Goal: Information Seeking & Learning: Learn about a topic

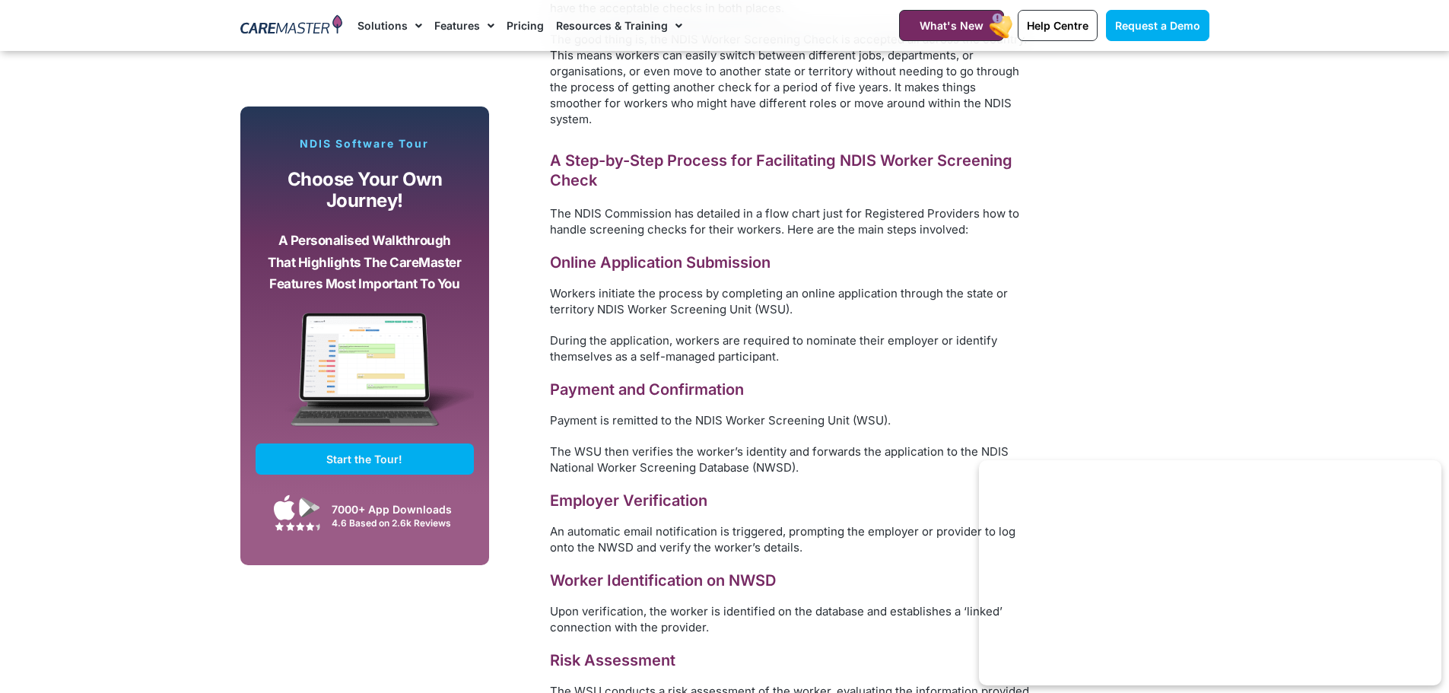
scroll to position [9354, 0]
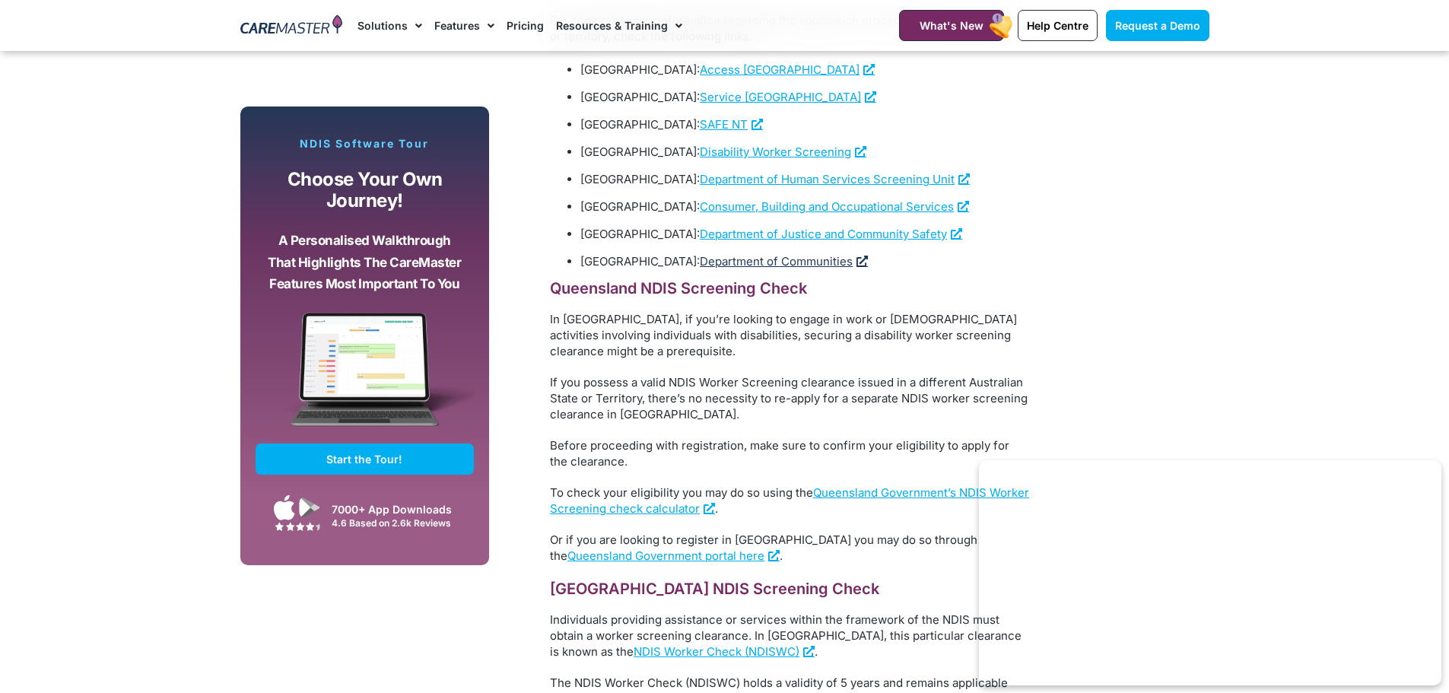
scroll to position [1673, 0]
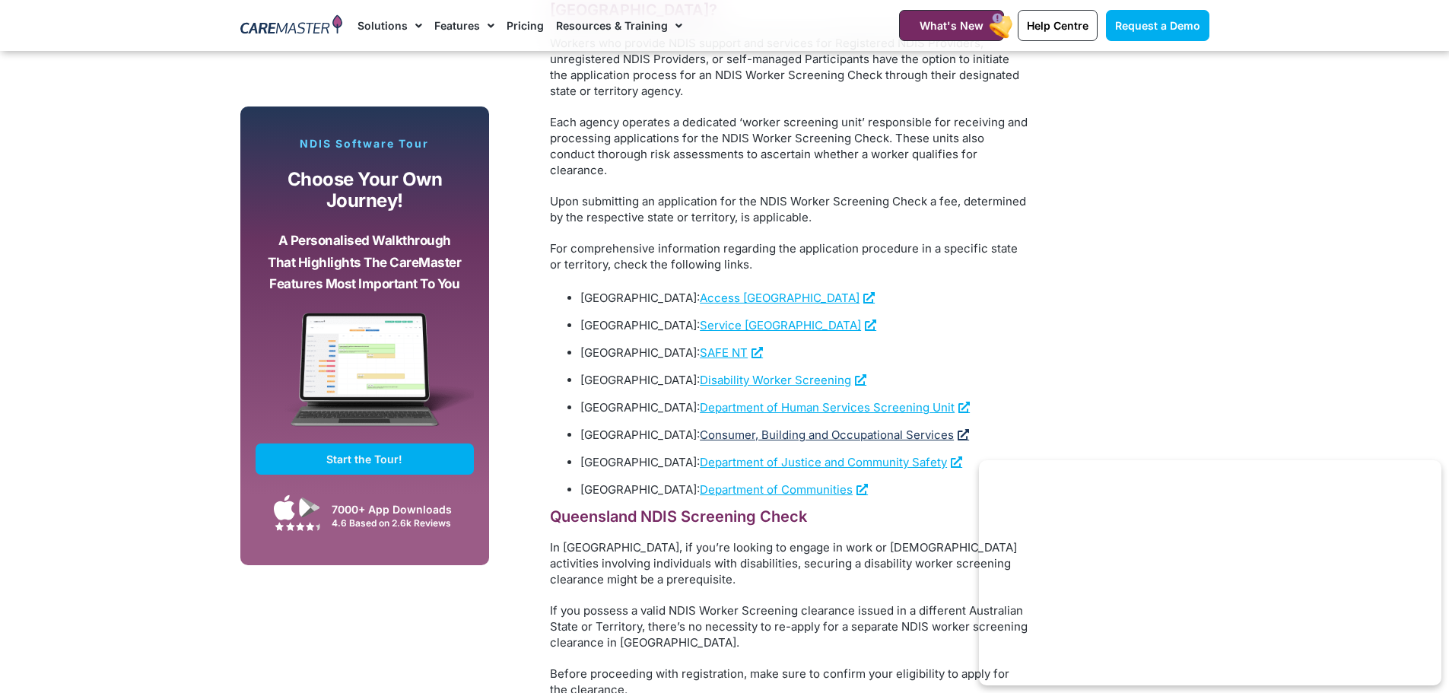
click at [742, 427] on span "Consumer, Building and Occupational Services" at bounding box center [827, 434] width 254 height 14
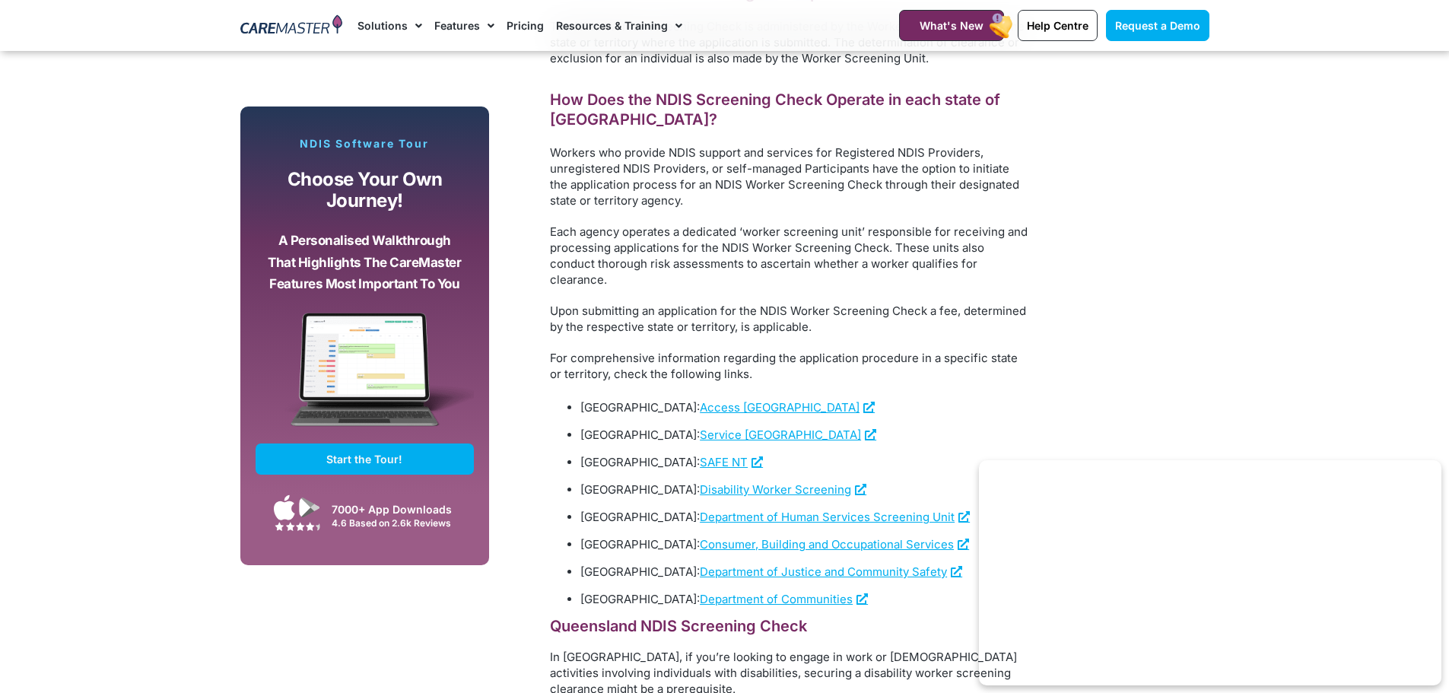
scroll to position [1597, 0]
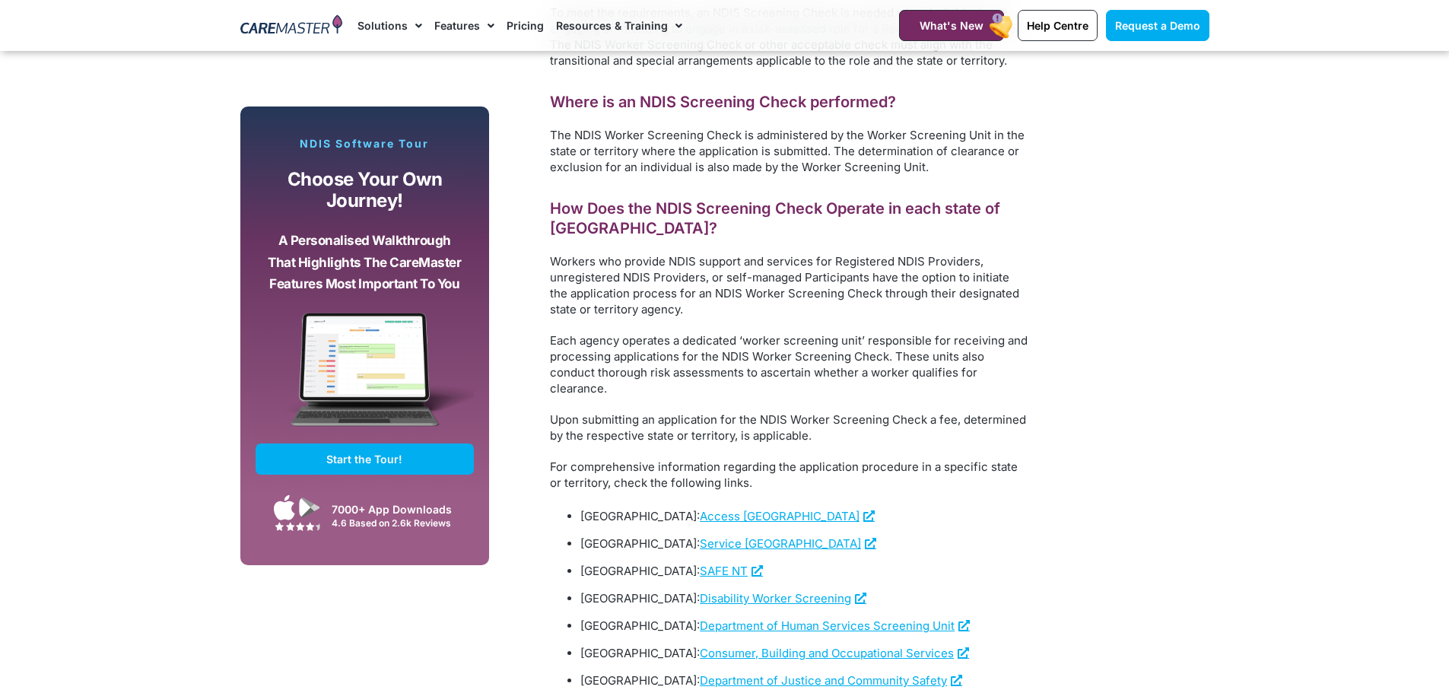
scroll to position [1673, 0]
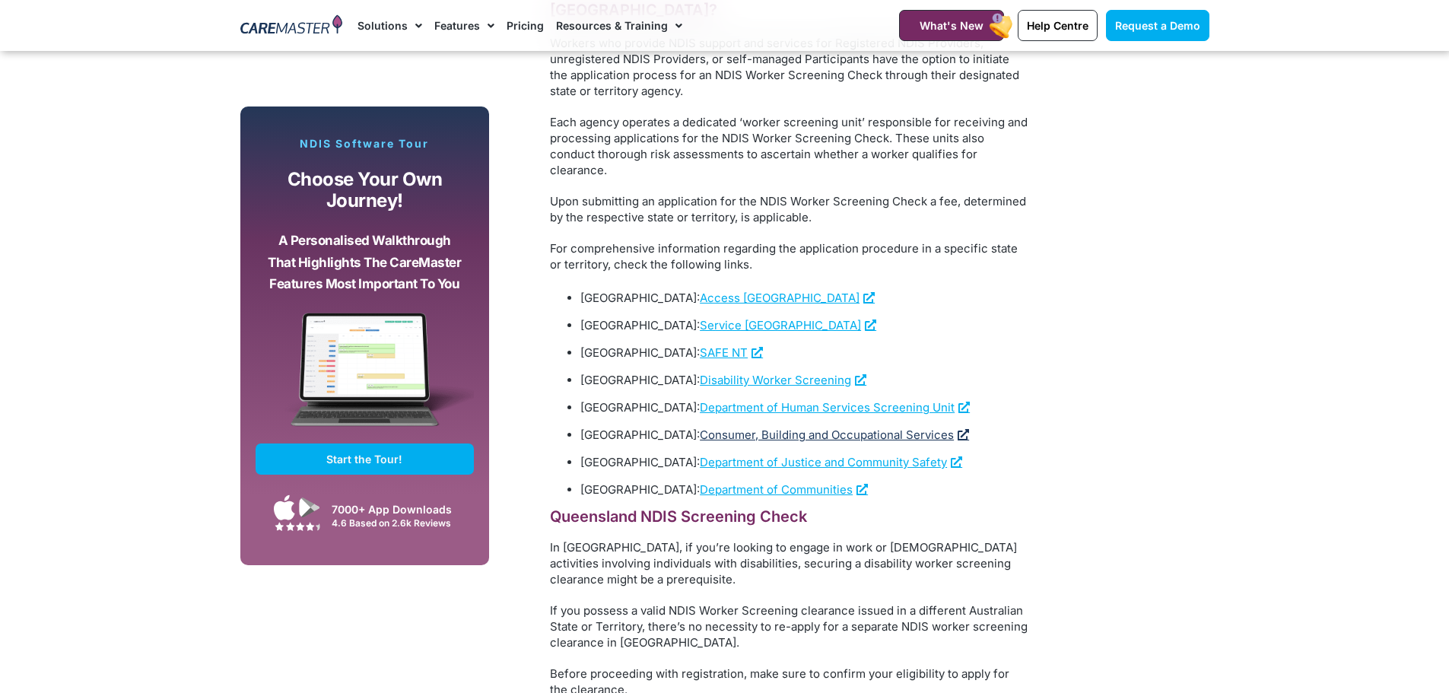
click at [757, 427] on span "Consumer, Building and Occupational Services" at bounding box center [827, 434] width 254 height 14
